Goal: Task Accomplishment & Management: Manage account settings

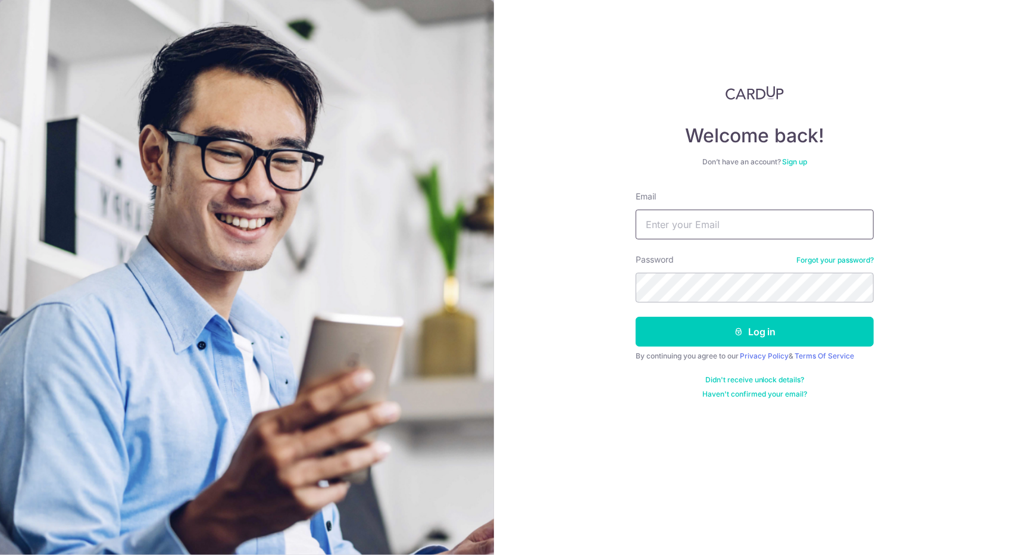
type input "[PERSON_NAME][EMAIL_ADDRESS][PERSON_NAME][DOMAIN_NAME]"
click at [718, 219] on input "[PERSON_NAME][EMAIL_ADDRESS][PERSON_NAME][DOMAIN_NAME]" at bounding box center [755, 225] width 238 height 30
click at [555, 242] on div "Welcome back! Don’t have an account? Sign up Email justin.chesson@outlook.com P…" at bounding box center [755, 277] width 523 height 555
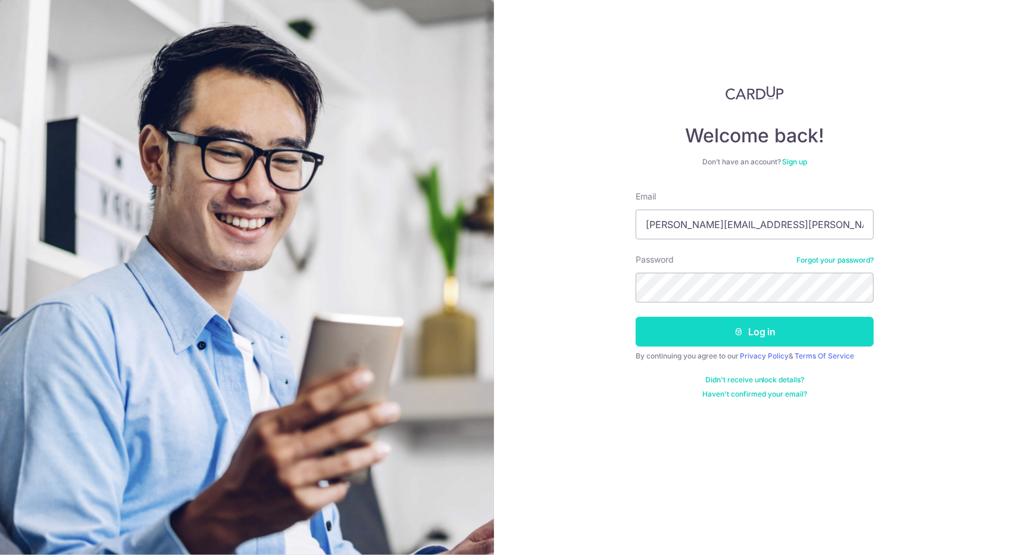
click at [679, 320] on button "Log in" at bounding box center [755, 332] width 238 height 30
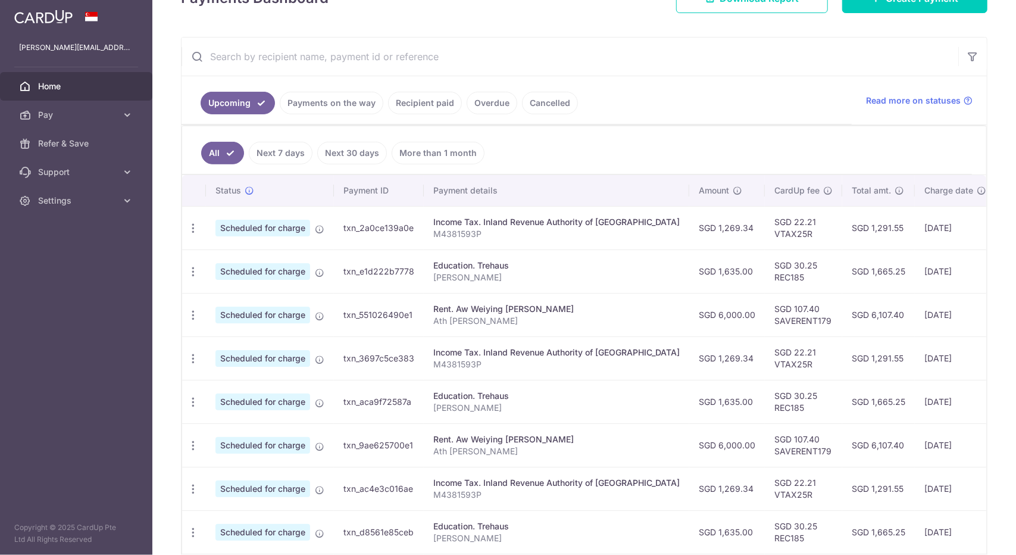
scroll to position [193, 0]
click at [329, 101] on link "Payments on the way" at bounding box center [332, 103] width 104 height 23
